Goal: Transaction & Acquisition: Purchase product/service

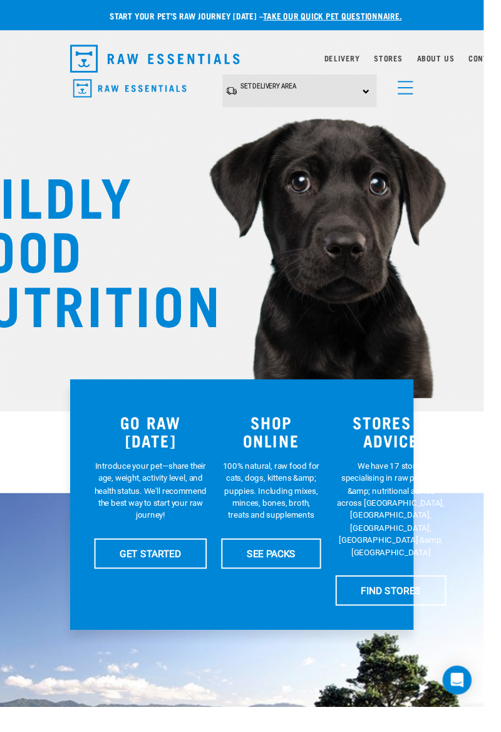
click at [379, 95] on div "Set Delivery Area North Island South Island" at bounding box center [311, 94] width 160 height 34
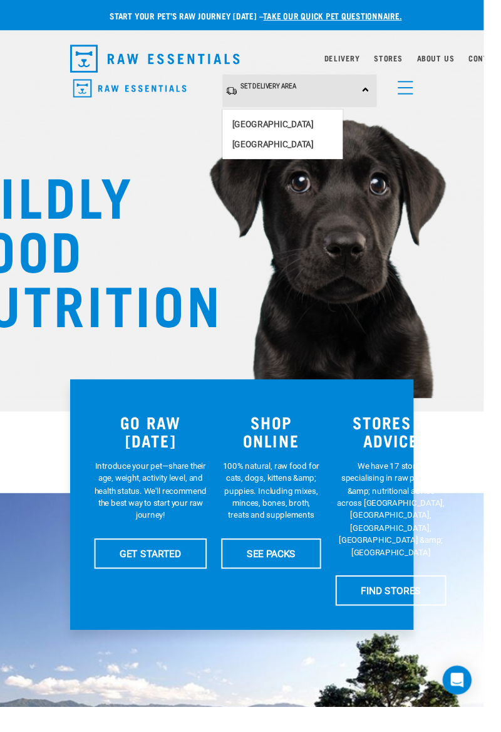
click at [290, 124] on link "[GEOGRAPHIC_DATA]" at bounding box center [293, 128] width 125 height 21
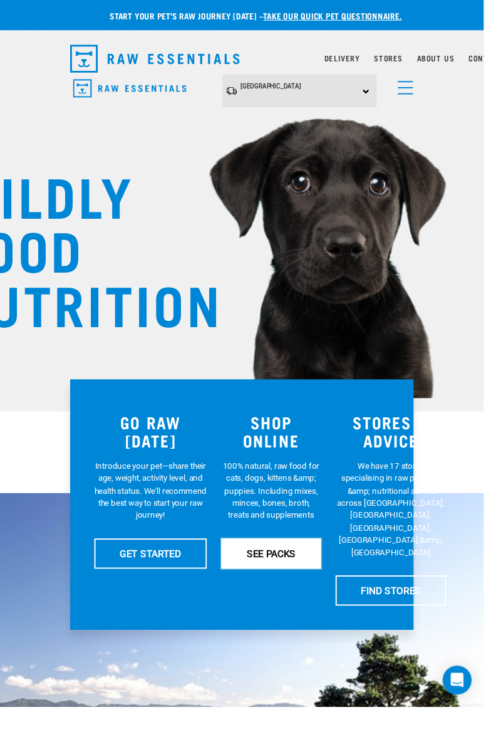
click at [291, 570] on link "SEE PACKS" at bounding box center [280, 573] width 103 height 31
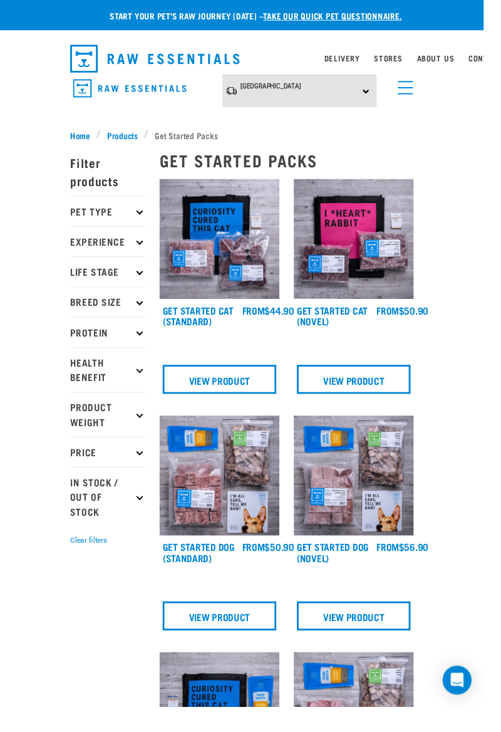
click at [132, 138] on span "Products" at bounding box center [127, 139] width 32 height 13
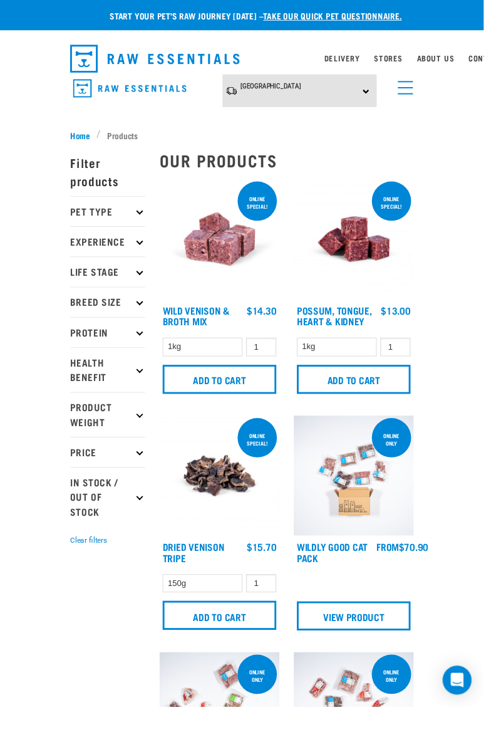
click at [103, 180] on p "Filter products" at bounding box center [112, 178] width 78 height 50
click at [124, 211] on p "Pet Type" at bounding box center [112, 218] width 78 height 31
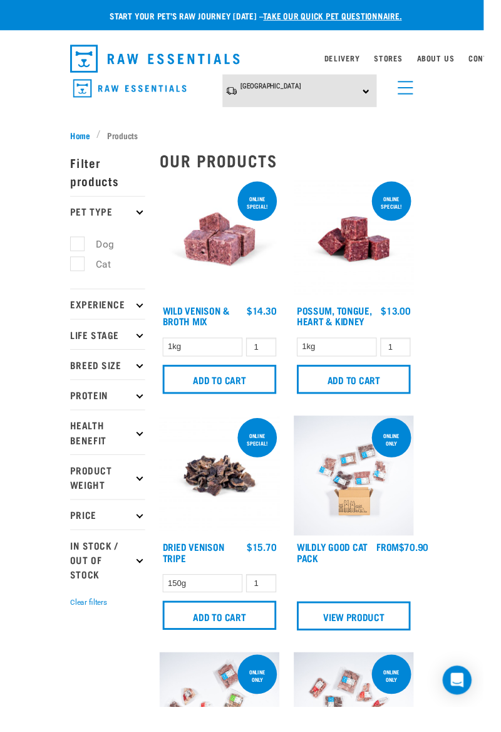
click at [80, 249] on label "Dog" at bounding box center [101, 253] width 43 height 16
click at [80, 249] on input "Dog" at bounding box center [77, 251] width 8 height 8
checkbox input "true"
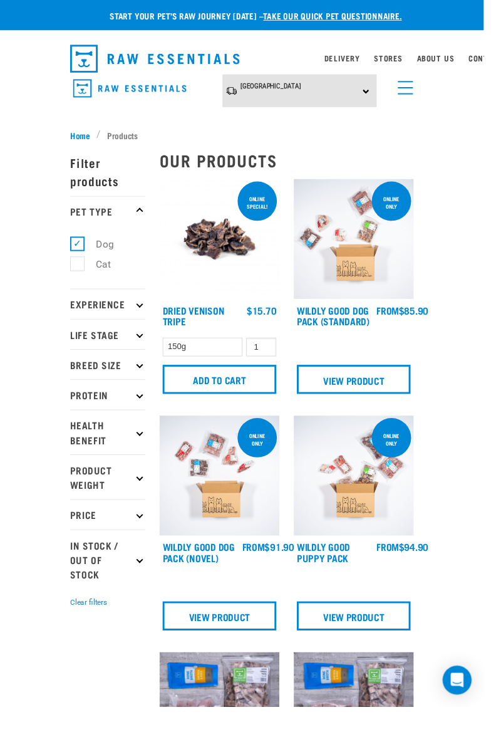
click at [425, 93] on link "menu" at bounding box center [417, 87] width 23 height 23
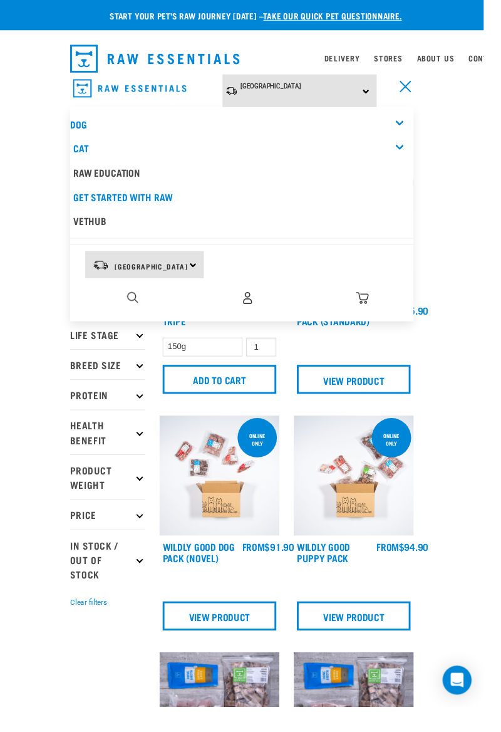
click at [86, 128] on link "Dog" at bounding box center [81, 128] width 17 height 6
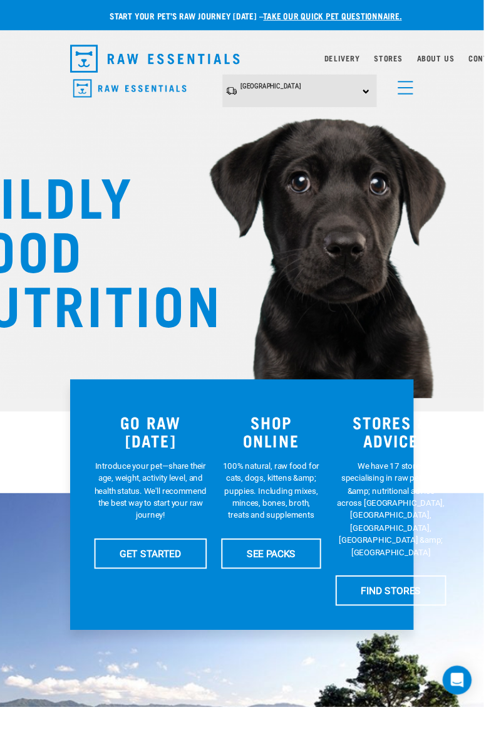
click at [282, 442] on h3 "SHOP ONLINE" at bounding box center [280, 447] width 103 height 38
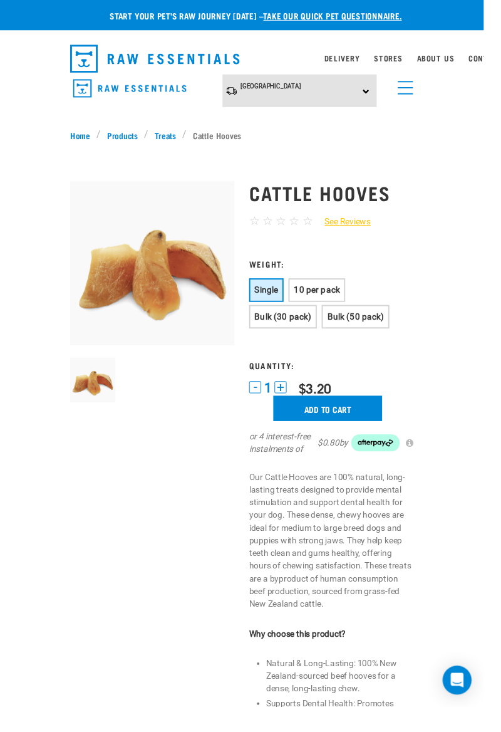
click at [327, 293] on button "10 per pack" at bounding box center [328, 300] width 59 height 24
click at [349, 421] on input "Add to cart" at bounding box center [339, 423] width 113 height 26
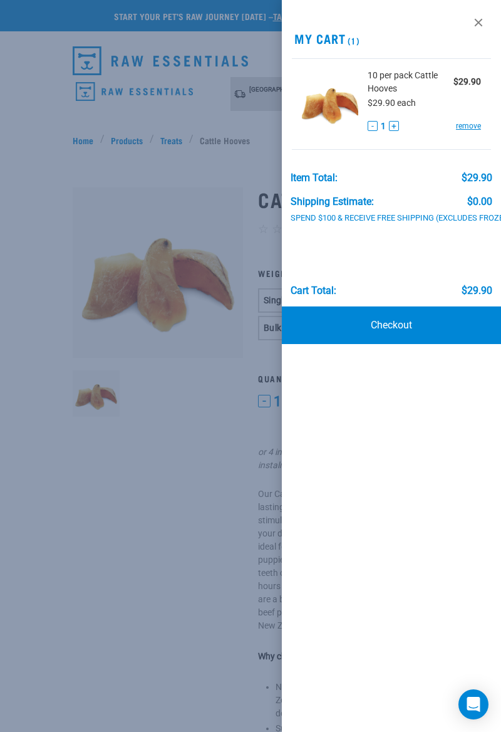
click at [405, 321] on link "Checkout" at bounding box center [391, 325] width 219 height 38
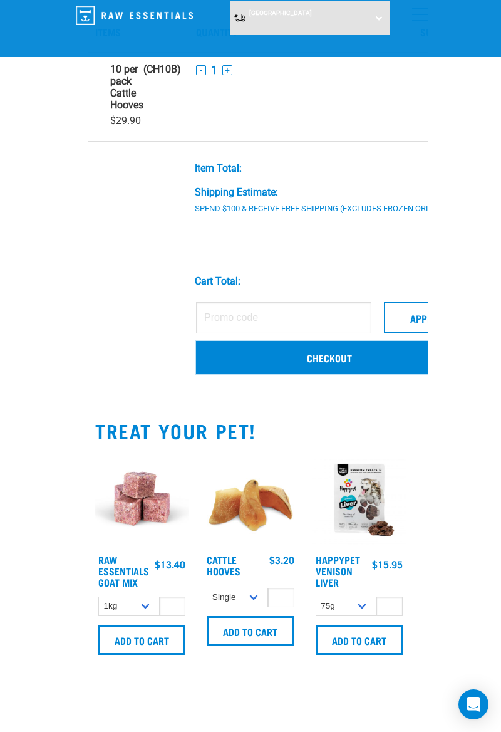
click at [340, 357] on link "Checkout" at bounding box center [329, 357] width 267 height 33
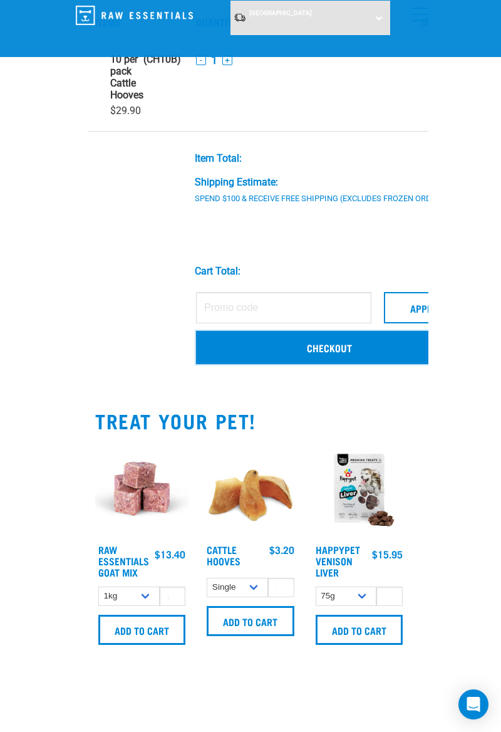
scroll to position [113, 0]
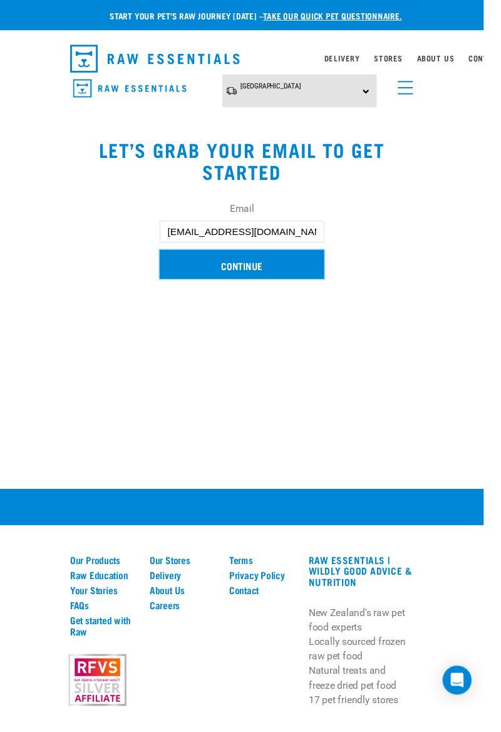
click at [252, 263] on input "Continue" at bounding box center [250, 274] width 170 height 30
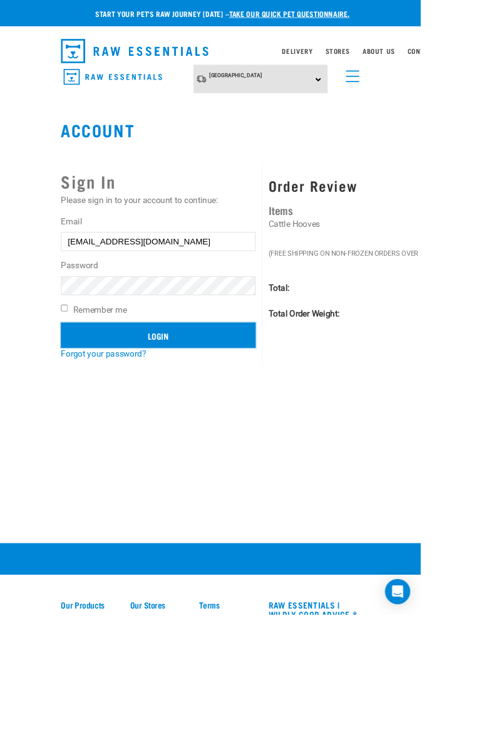
click at [211, 397] on input "Login" at bounding box center [189, 399] width 232 height 30
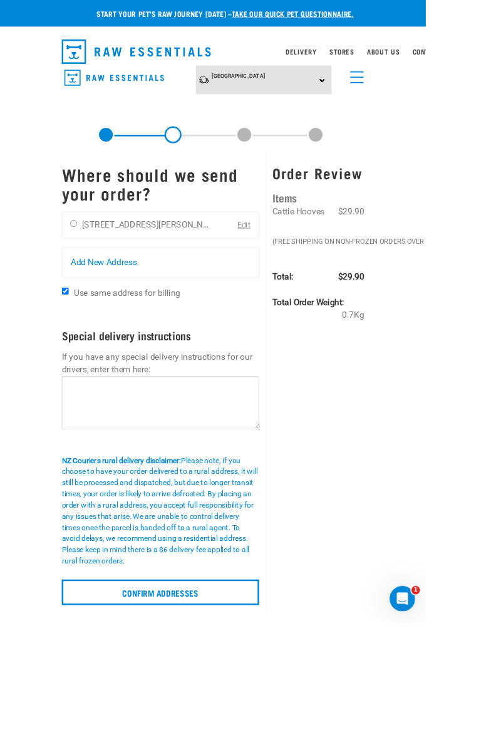
click at [88, 259] on input "radio" at bounding box center [87, 263] width 8 height 8
radio input "true"
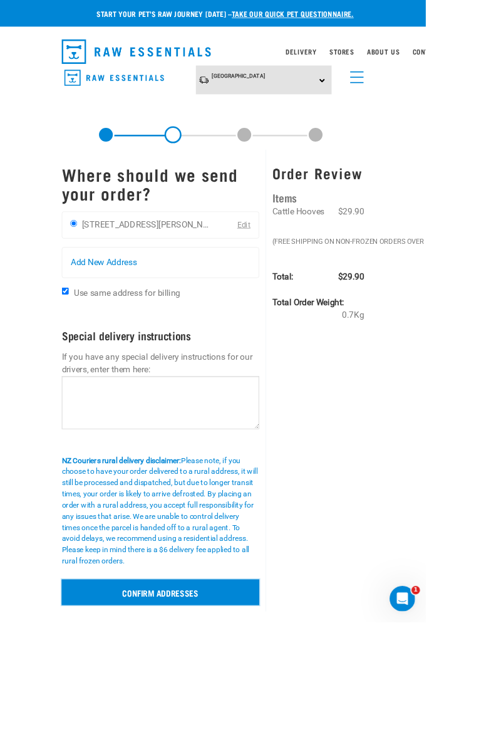
click at [219, 687] on input "Confirm addresses" at bounding box center [189, 697] width 232 height 30
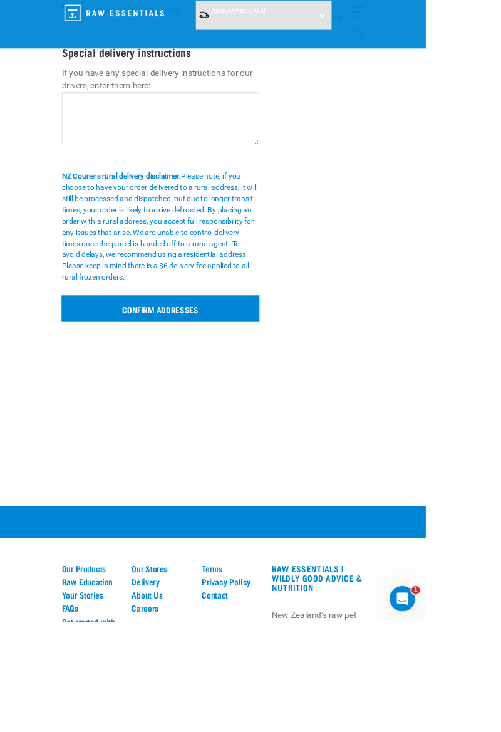
scroll to position [257, 0]
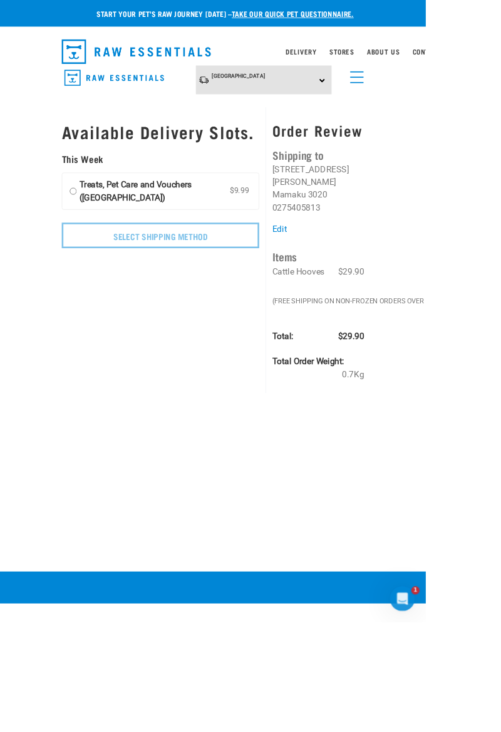
click at [84, 221] on input "Treats, Pet Care and Vouchers ([GEOGRAPHIC_DATA]) $9.99" at bounding box center [86, 225] width 8 height 30
radio input "true"
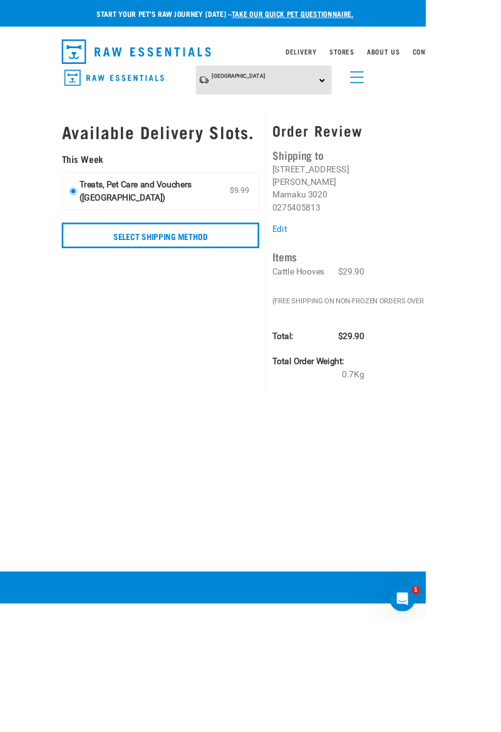
click at [412, 597] on icon "Open Intercom Messenger" at bounding box center [405, 600] width 21 height 21
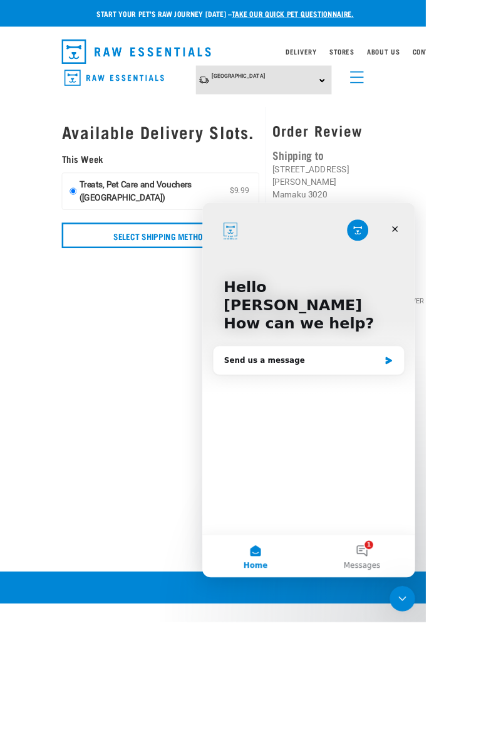
click at [431, 232] on icon "Close" at bounding box center [429, 233] width 10 height 10
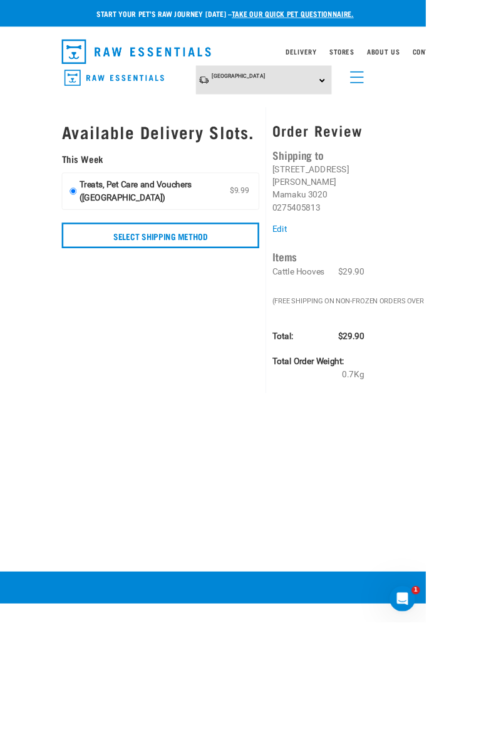
click at [326, 263] on link "Edit" at bounding box center [329, 269] width 17 height 12
click at [387, 229] on ul "Bianka Mawkes 48 Tarena Street Mamaku 3020 0275405813" at bounding box center [375, 222] width 108 height 60
